Goal: Transaction & Acquisition: Book appointment/travel/reservation

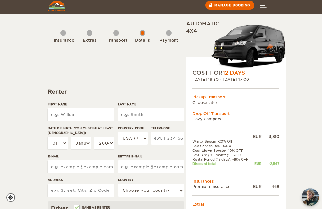
scroll to position [3, 0]
click at [102, 115] on input "First Name" at bounding box center [81, 115] width 66 height 13
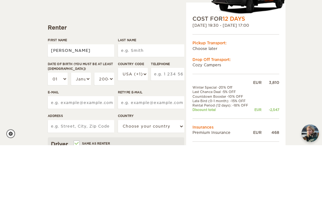
type input "[PERSON_NAME]"
click at [168, 109] on input "Last Name" at bounding box center [151, 115] width 66 height 13
type input "[PERSON_NAME]"
click at [56, 137] on select "01 02 03 04 05 06 07 08 09 10 11 12 13 14 15 16 17 18 19 20 21 22 23 24 25 26 2…" at bounding box center [58, 143] width 20 height 13
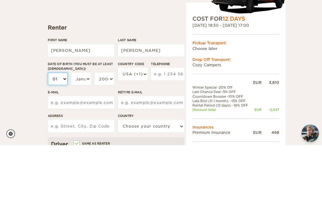
type input "[PERSON_NAME]"
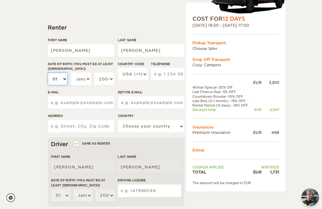
select select "29"
click at [89, 75] on select "January February March April May June July August September October November De…" at bounding box center [81, 79] width 20 height 13
select select "06"
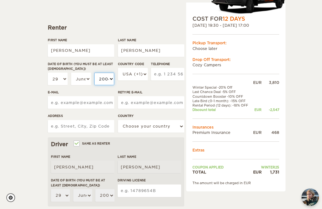
click at [109, 78] on select "2004 2003 2002 2001 2000 1999 1998 1997 1996 1995 1994 1993 1992 1991 1990 1989…" at bounding box center [104, 79] width 20 height 13
select select "1994"
click at [142, 78] on select "USA (+1) [GEOGRAPHIC_DATA] (+44) [GEOGRAPHIC_DATA] (+49) [GEOGRAPHIC_DATA] (+21…" at bounding box center [133, 74] width 30 height 13
select select "91"
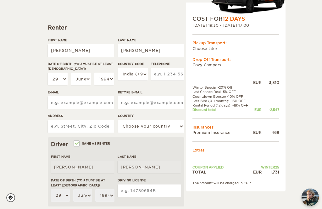
click at [174, 73] on input "Telephone" at bounding box center [167, 74] width 33 height 13
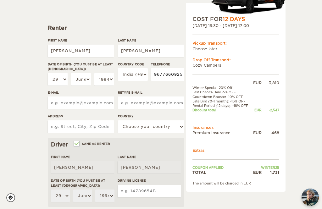
type input "9677660925"
click at [24, 70] on div "Expand Collapse Total 1,731 EUR Automatic 4x4 COST FOR 12 Days [DATE] 19:30 - […" at bounding box center [161, 166] width 322 height 466
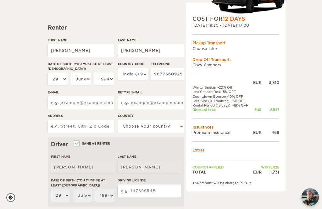
click at [58, 102] on input "E-mail" at bounding box center [81, 103] width 66 height 13
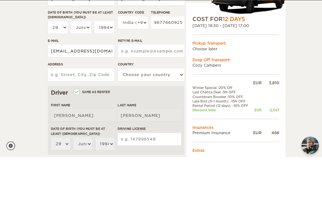
type input "[EMAIL_ADDRESS][DOMAIN_NAME]"
click at [172, 97] on input "Retype E-mail" at bounding box center [151, 103] width 66 height 13
type input "[EMAIL_ADDRESS][DOMAIN_NAME]"
click at [55, 120] on input "Address" at bounding box center [81, 126] width 66 height 13
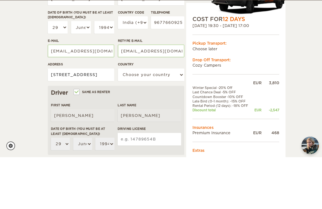
type input "[STREET_ADDRESS]"
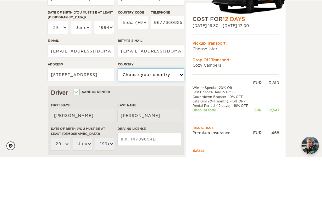
click at [166, 120] on select "Choose your country [GEOGRAPHIC_DATA] [GEOGRAPHIC_DATA] [GEOGRAPHIC_DATA] [GEOG…" at bounding box center [151, 126] width 66 height 13
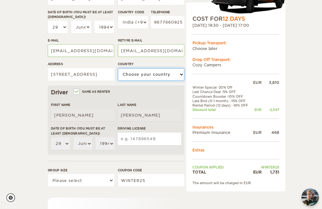
select select "94"
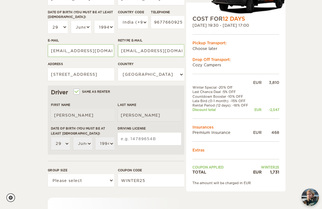
click at [167, 141] on input "Driving License" at bounding box center [150, 139] width 64 height 13
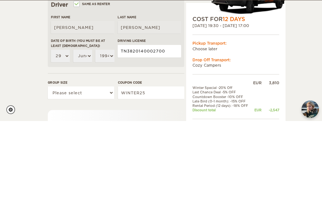
type input "TN3820140002700"
click at [22, 64] on div "Expand Collapse Total 1,731 EUR Automatic 4x4 COST FOR 12 Days [DATE] 19:30 - […" at bounding box center [161, 114] width 322 height 466
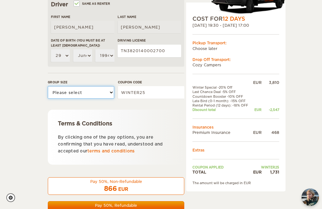
click at [63, 89] on select "Please select 1 2" at bounding box center [81, 92] width 66 height 13
select select "2"
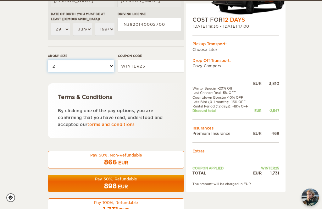
scroll to position [235, 0]
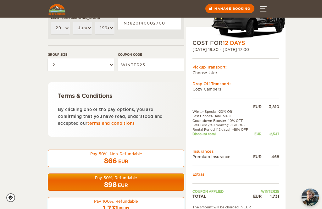
click at [147, 208] on div "1,731 EUR" at bounding box center [116, 208] width 128 height 9
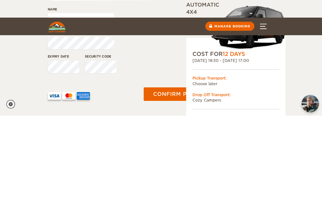
scroll to position [60, 0]
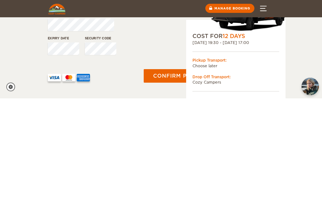
click at [20, 61] on div "Expand Collapse Total 1,731 EUR Automatic 4x4 COST FOR 12 Days [DATE] 19:30 - […" at bounding box center [161, 75] width 322 height 270
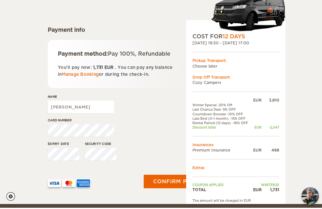
scroll to position [72, 0]
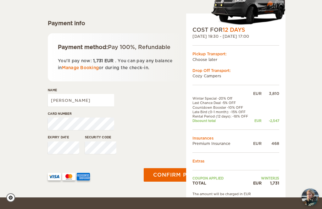
click at [169, 182] on button "Confirm payment" at bounding box center [182, 175] width 77 height 14
